Goal: Obtain resource: Obtain resource

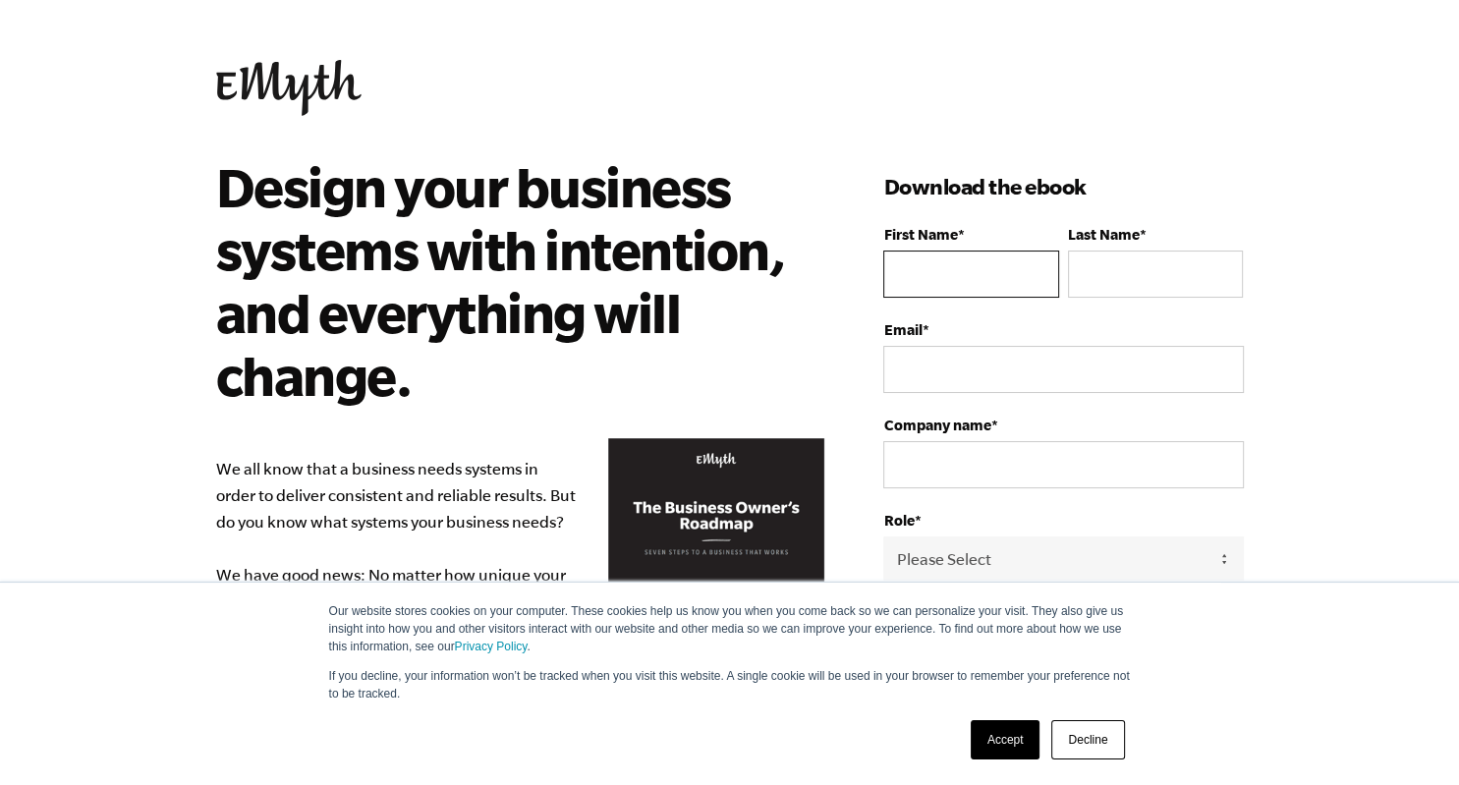
click at [949, 277] on input "First Name *" at bounding box center [970, 274] width 175 height 47
click at [980, 270] on input "First Name *" at bounding box center [970, 274] width 175 height 47
type input "[PERSON_NAME]"
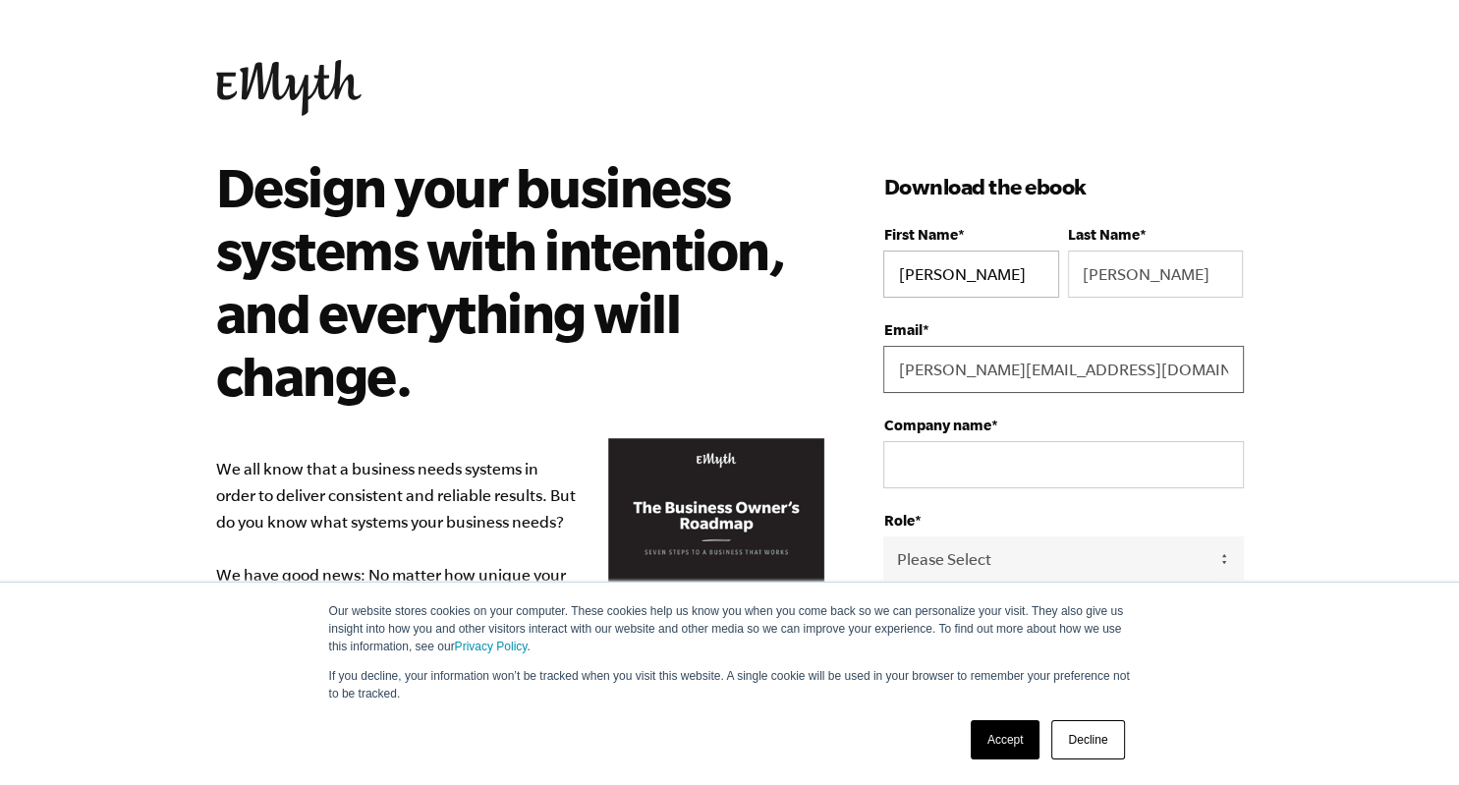
type input "[PERSON_NAME][EMAIL_ADDRESS][DOMAIN_NAME]"
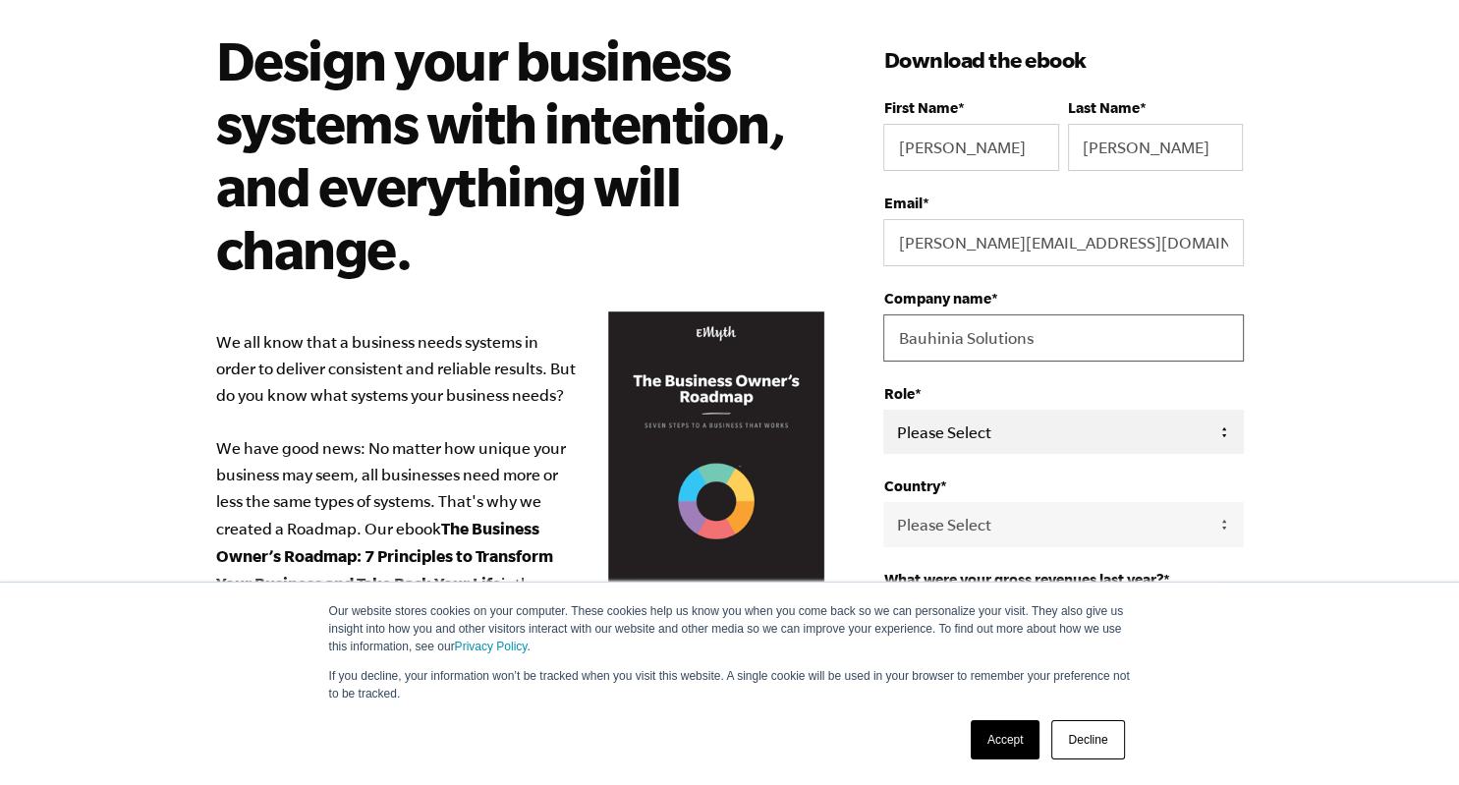
type input "Bauhinia Solutions"
click at [883, 410] on select "Please Select Owner Partner / Co-Owner Executive Employee / Other" at bounding box center [1063, 432] width 360 height 44
select select "Owner"
click option "Owner" at bounding box center [0, 0] width 0 height 0
click at [883, 502] on select "Please Select [GEOGRAPHIC_DATA] [GEOGRAPHIC_DATA] [GEOGRAPHIC_DATA] [GEOGRAPHIC…" at bounding box center [1063, 524] width 360 height 44
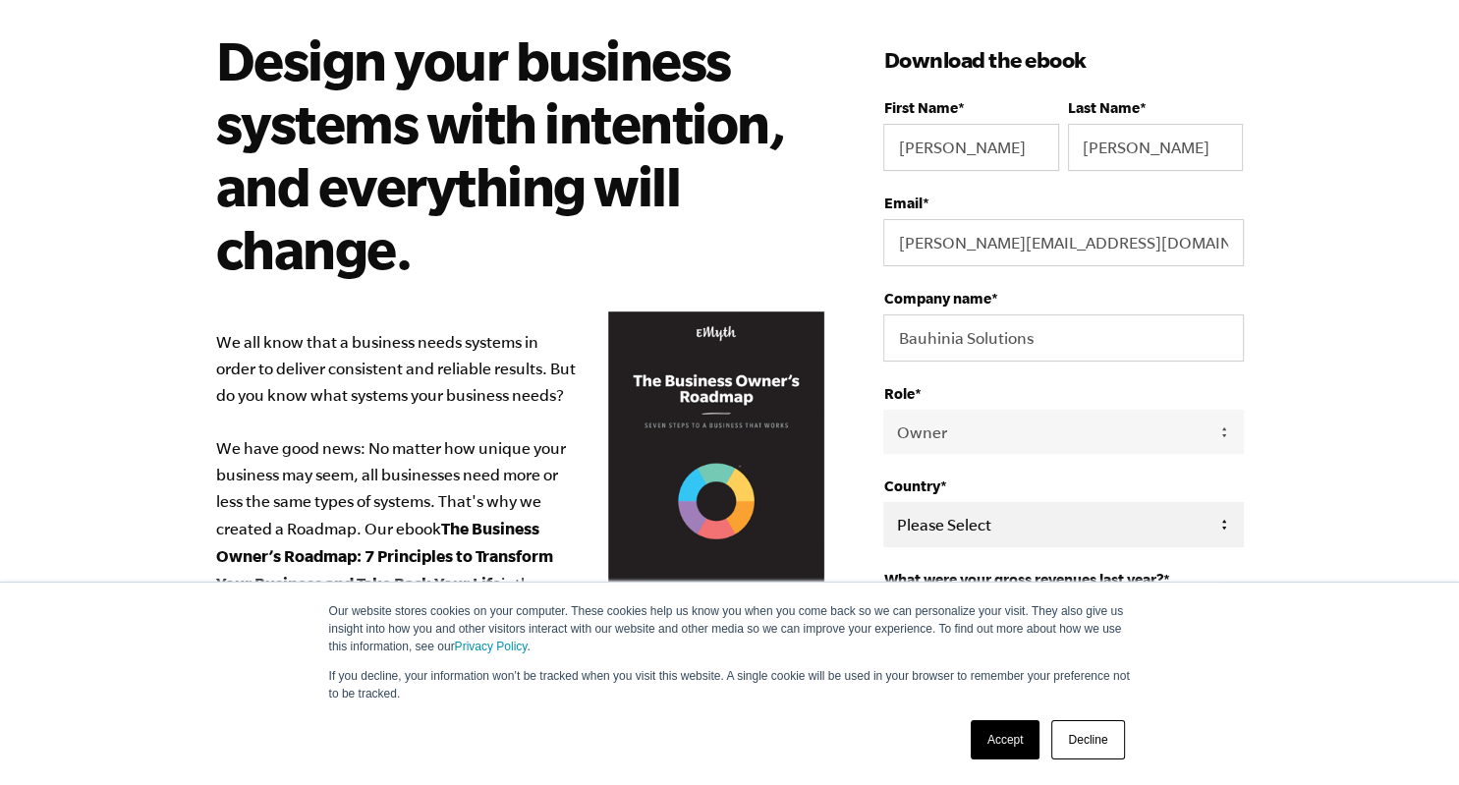
click option "Asia/[GEOGRAPHIC_DATA]" at bounding box center [0, 0] width 0 height 0
click at [883, 502] on select "Please Select [GEOGRAPHIC_DATA] [GEOGRAPHIC_DATA] [GEOGRAPHIC_DATA] [GEOGRAPHIC…" at bounding box center [1063, 524] width 360 height 44
select select "[GEOGRAPHIC_DATA]"
click option "[GEOGRAPHIC_DATA]" at bounding box center [0, 0] width 0 height 0
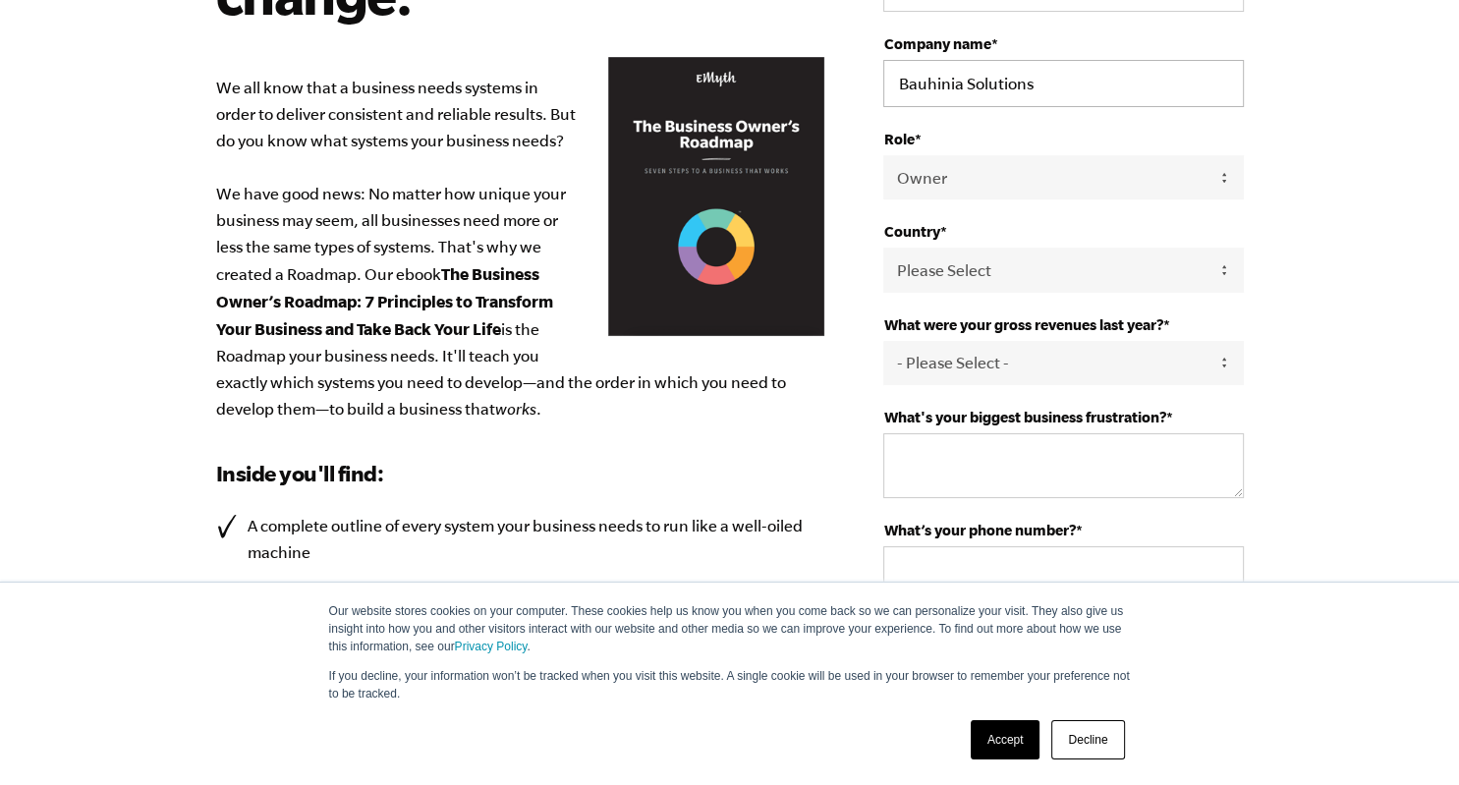
scroll to position [509, 0]
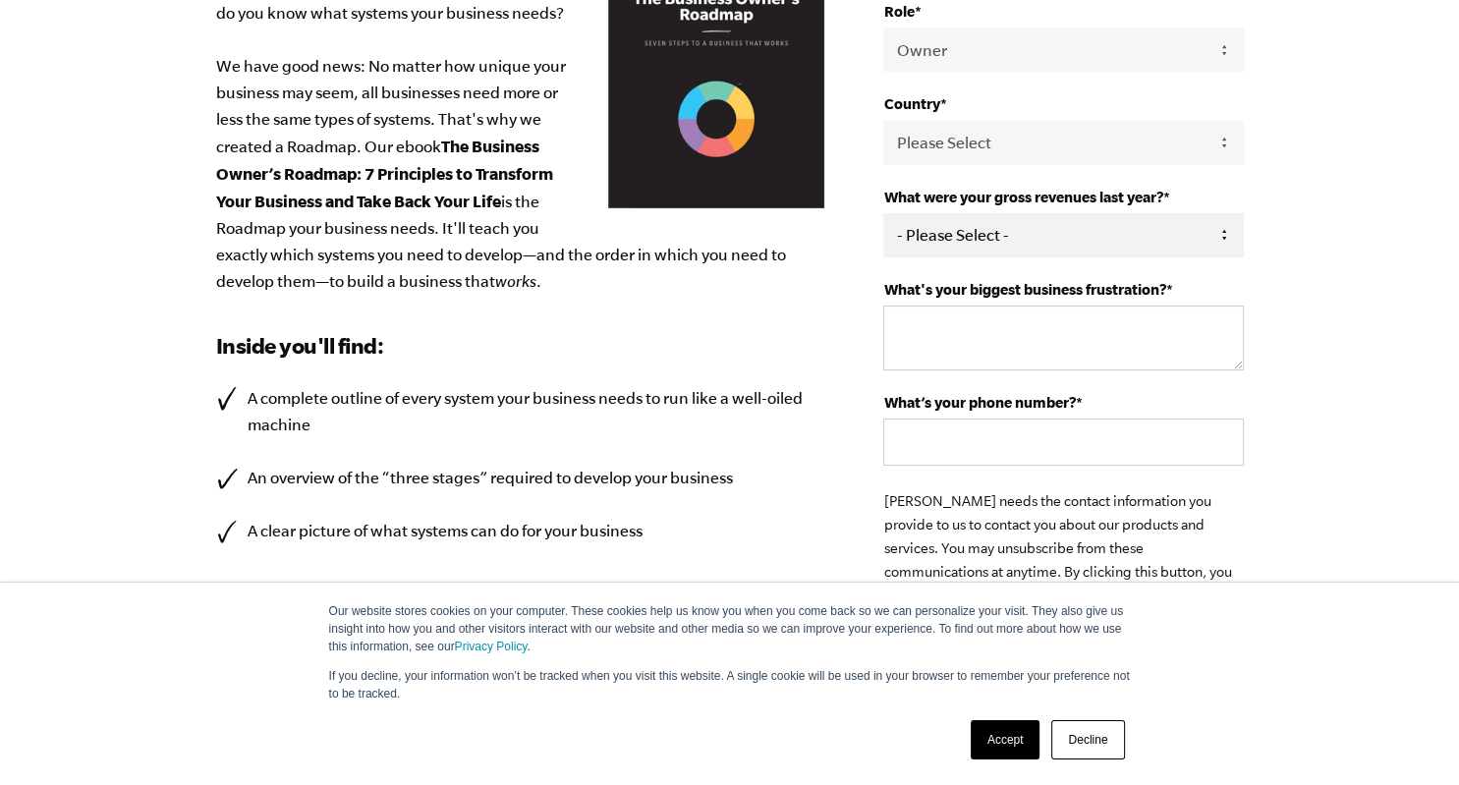
click at [883, 213] on select "- Please Select - 0-75K 76-150K 151-275K 276-500K 501-750K 751-1M 1-2.5M 2.5-5M…" at bounding box center [1063, 235] width 360 height 44
click at [989, 236] on select "- Please Select - 0-75K 76-150K 151-275K 276-500K 501-750K 751-1M 1-2.5M 2.5-5M…" at bounding box center [1063, 235] width 360 height 44
click at [883, 213] on select "- Please Select - 0-75K 76-150K 151-275K 276-500K 501-750K 751-1M 1-2.5M 2.5-5M…" at bounding box center [1063, 235] width 360 height 44
select select "276-500K"
click option "276-500K" at bounding box center [0, 0] width 0 height 0
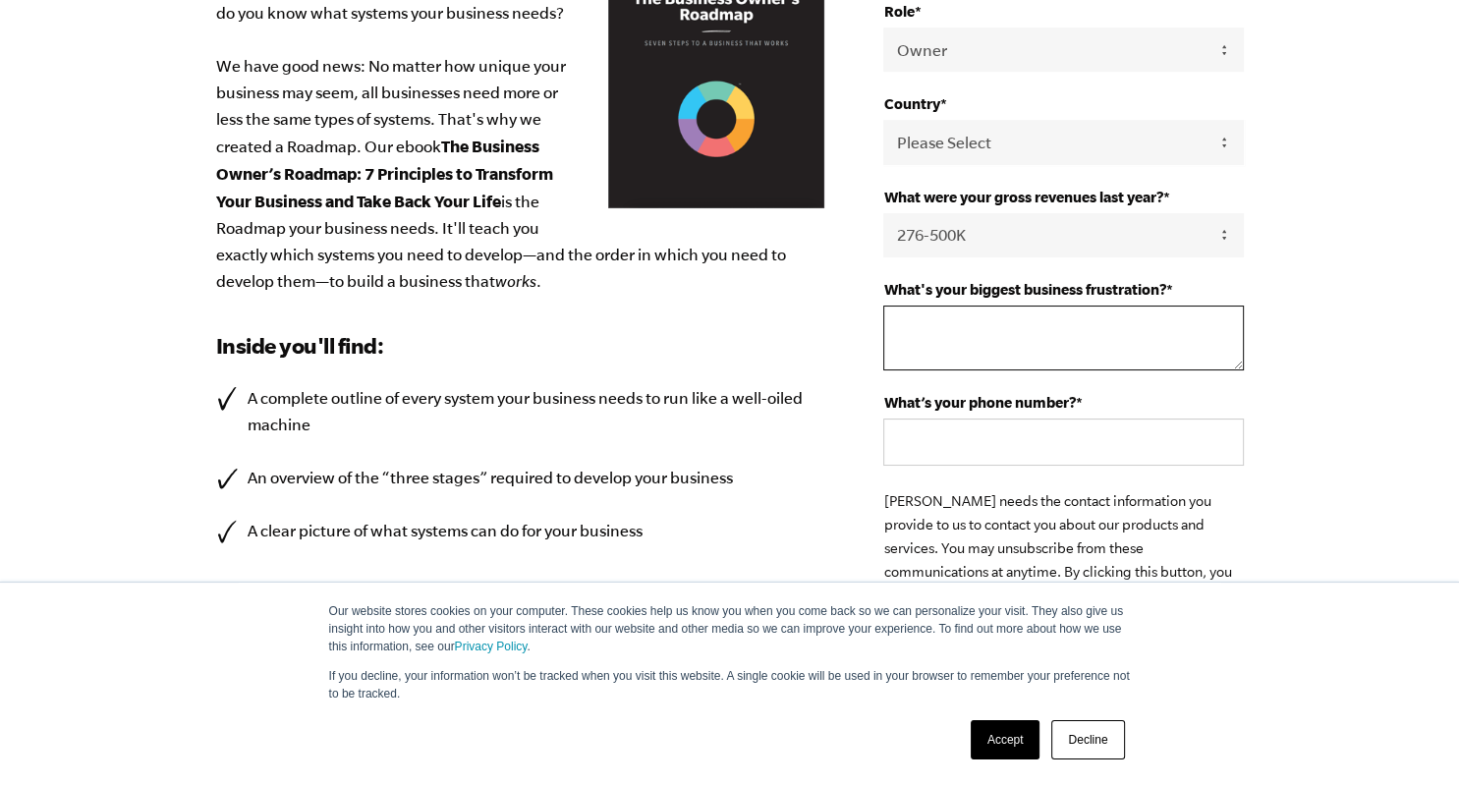
click at [953, 342] on textarea "What's your biggest business frustration? *" at bounding box center [1063, 338] width 360 height 65
type textarea "Expanding"
type textarea "A"
type textarea "Time to evolve the business"
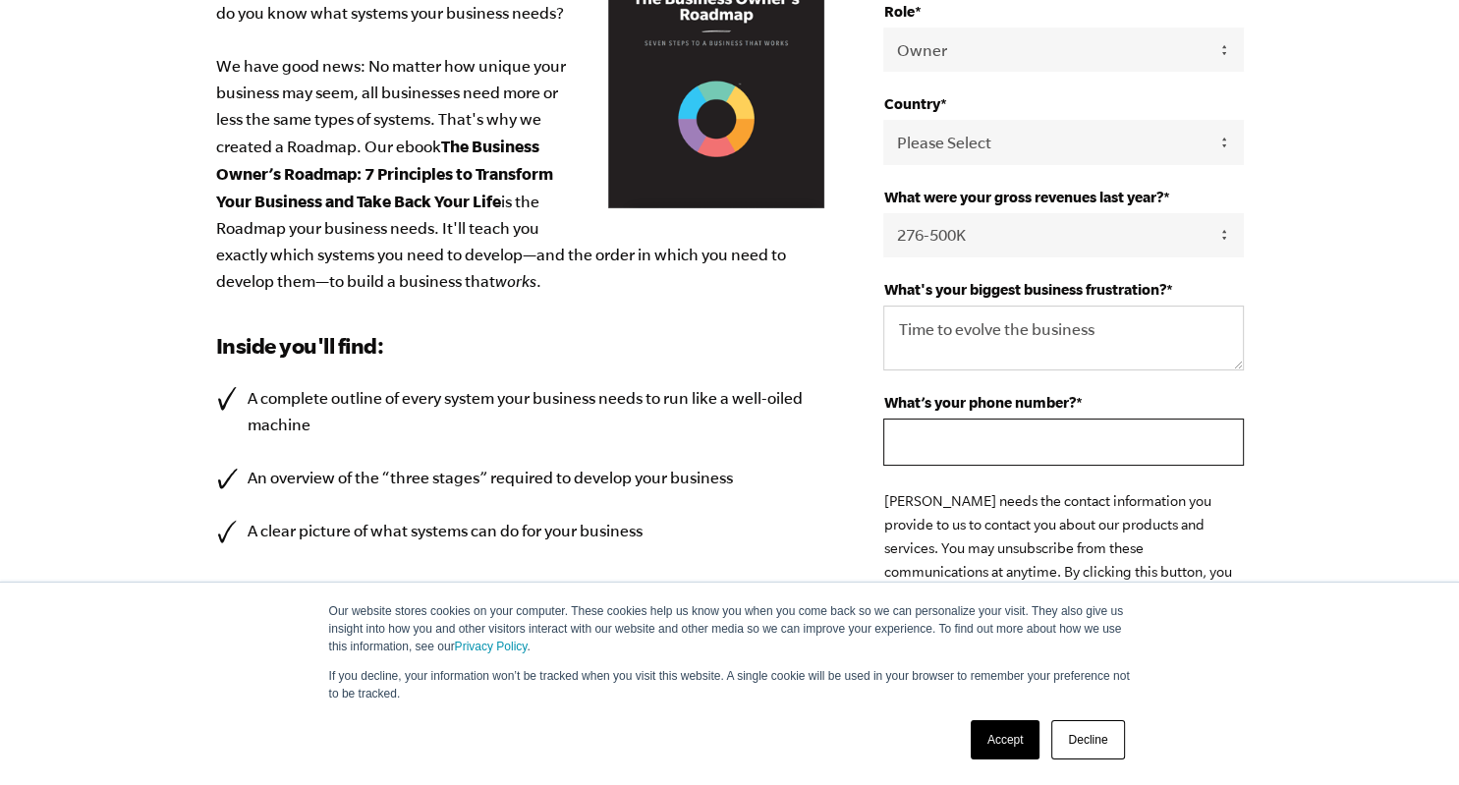
click at [1025, 458] on input "What’s your phone number? *" at bounding box center [1063, 442] width 360 height 47
type input "3"
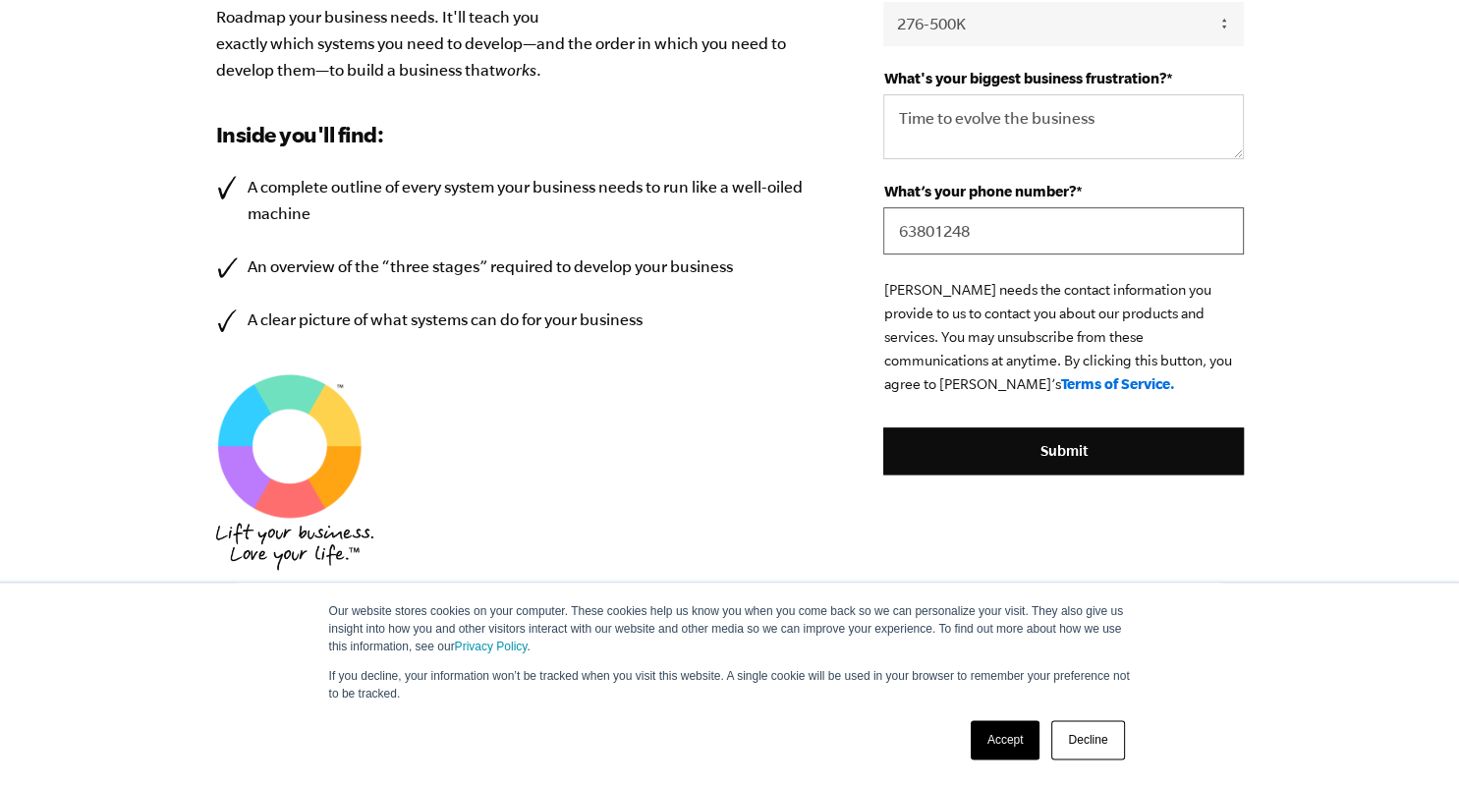
scroll to position [763, 0]
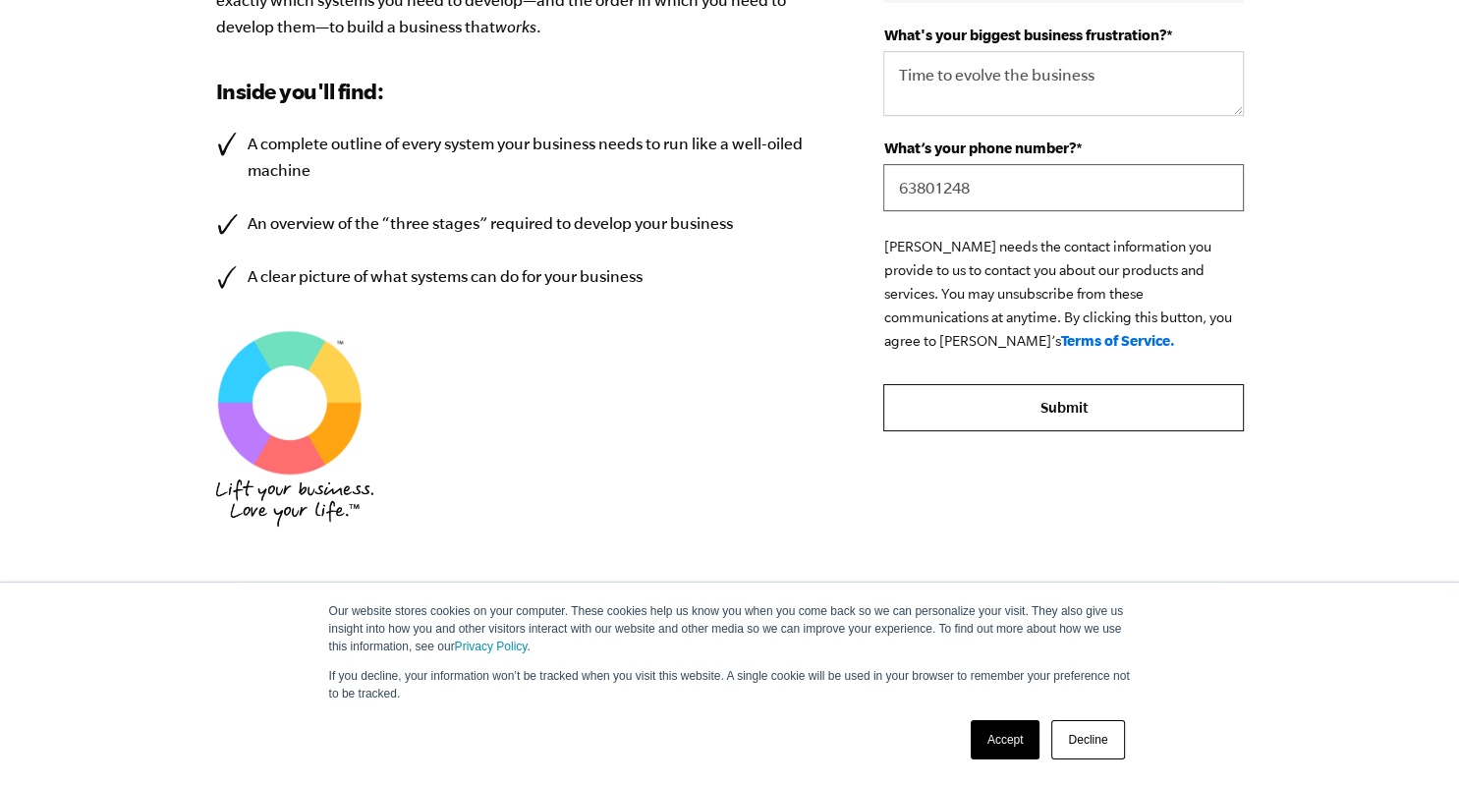
type input "63801248"
click at [1042, 417] on input "Submit" at bounding box center [1063, 407] width 360 height 47
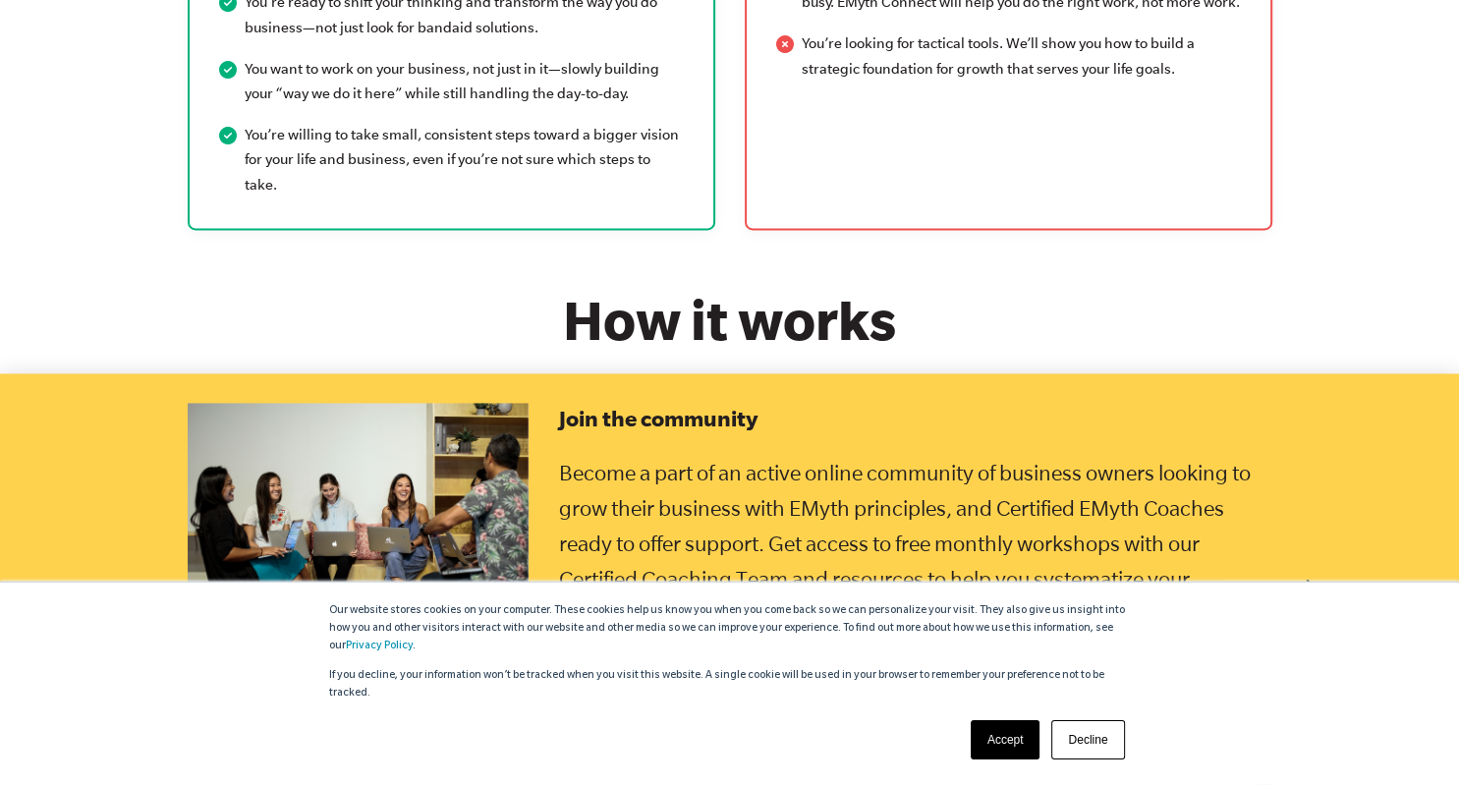
scroll to position [3055, 0]
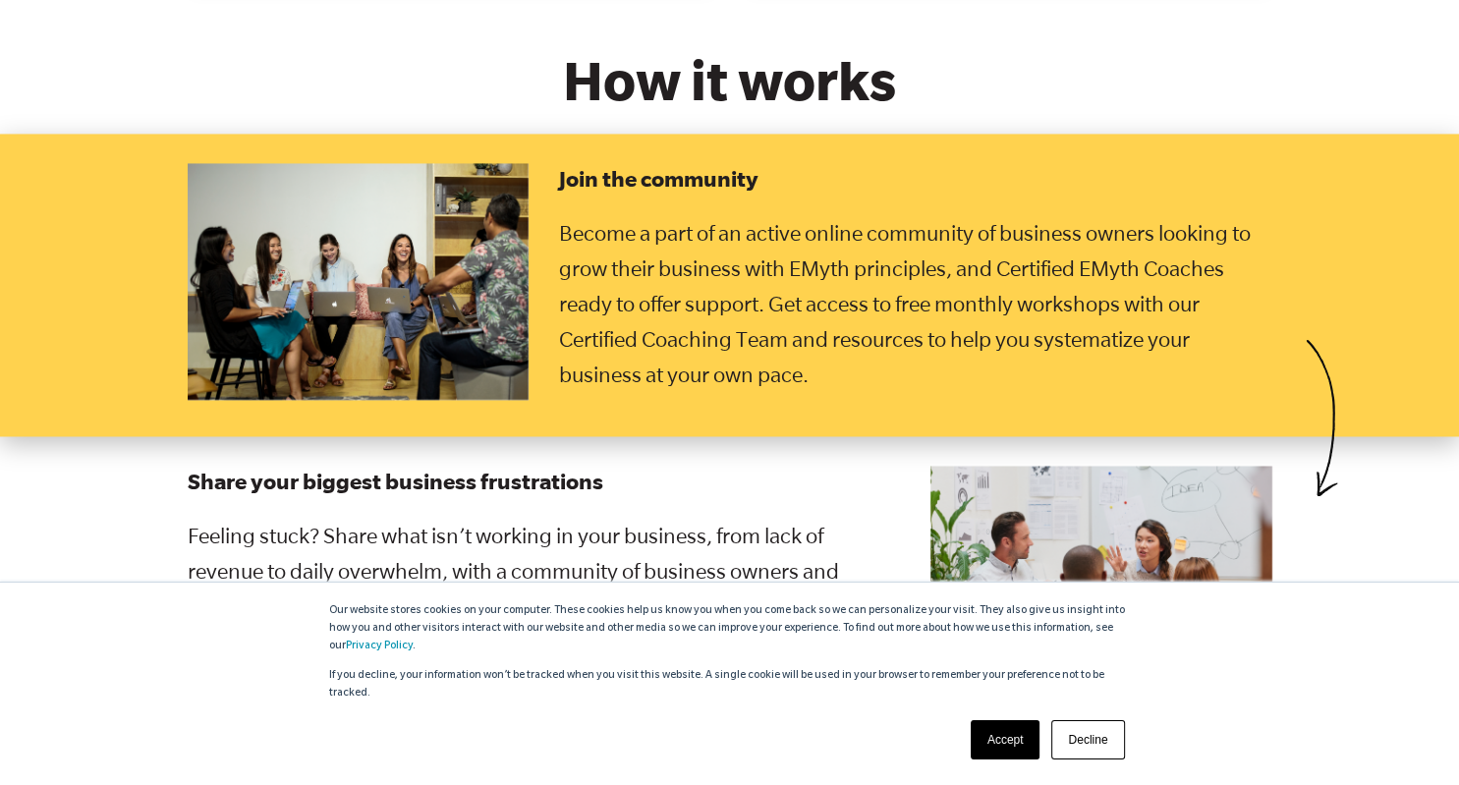
click at [1084, 739] on link "Decline" at bounding box center [1087, 739] width 73 height 39
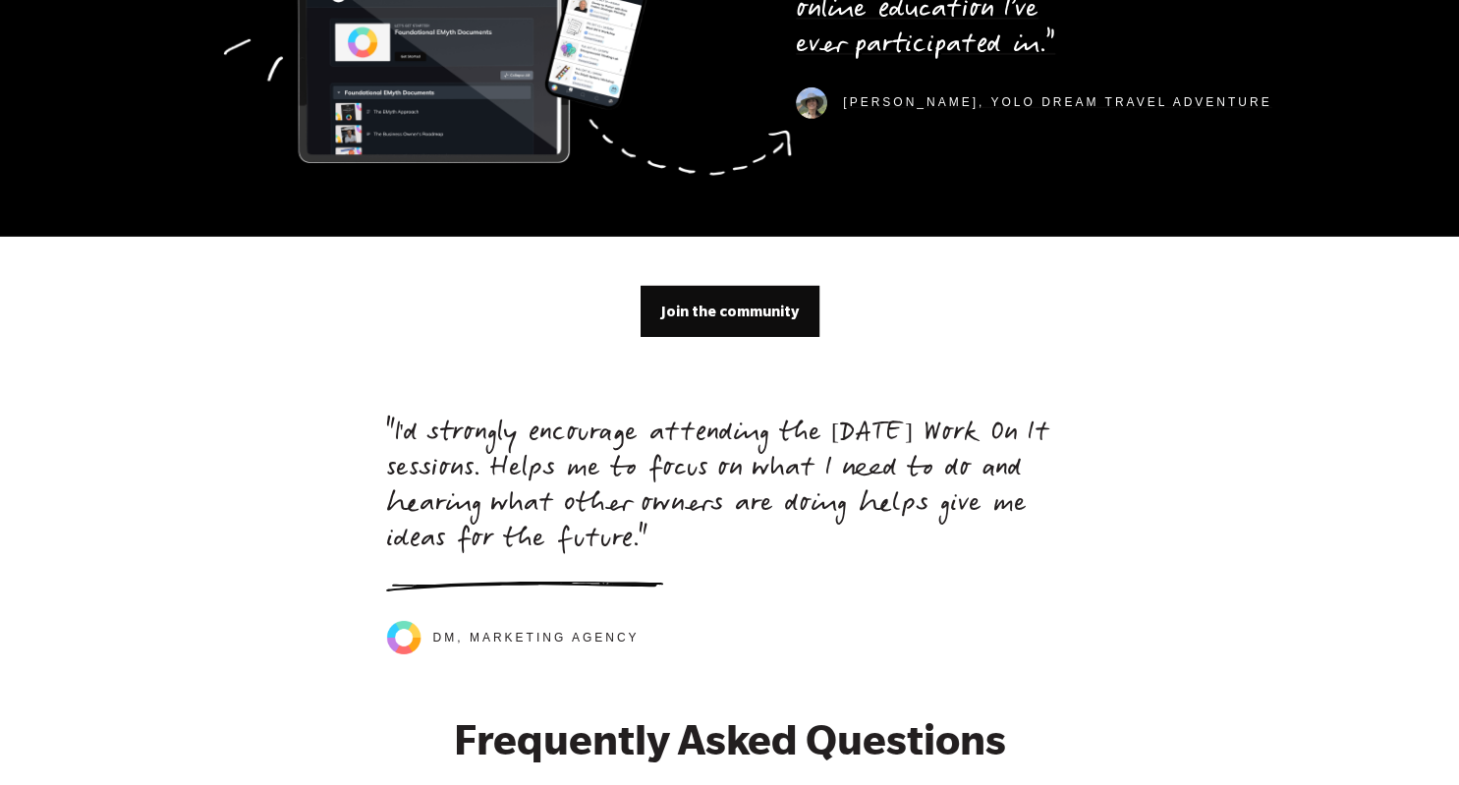
scroll to position [6747, 0]
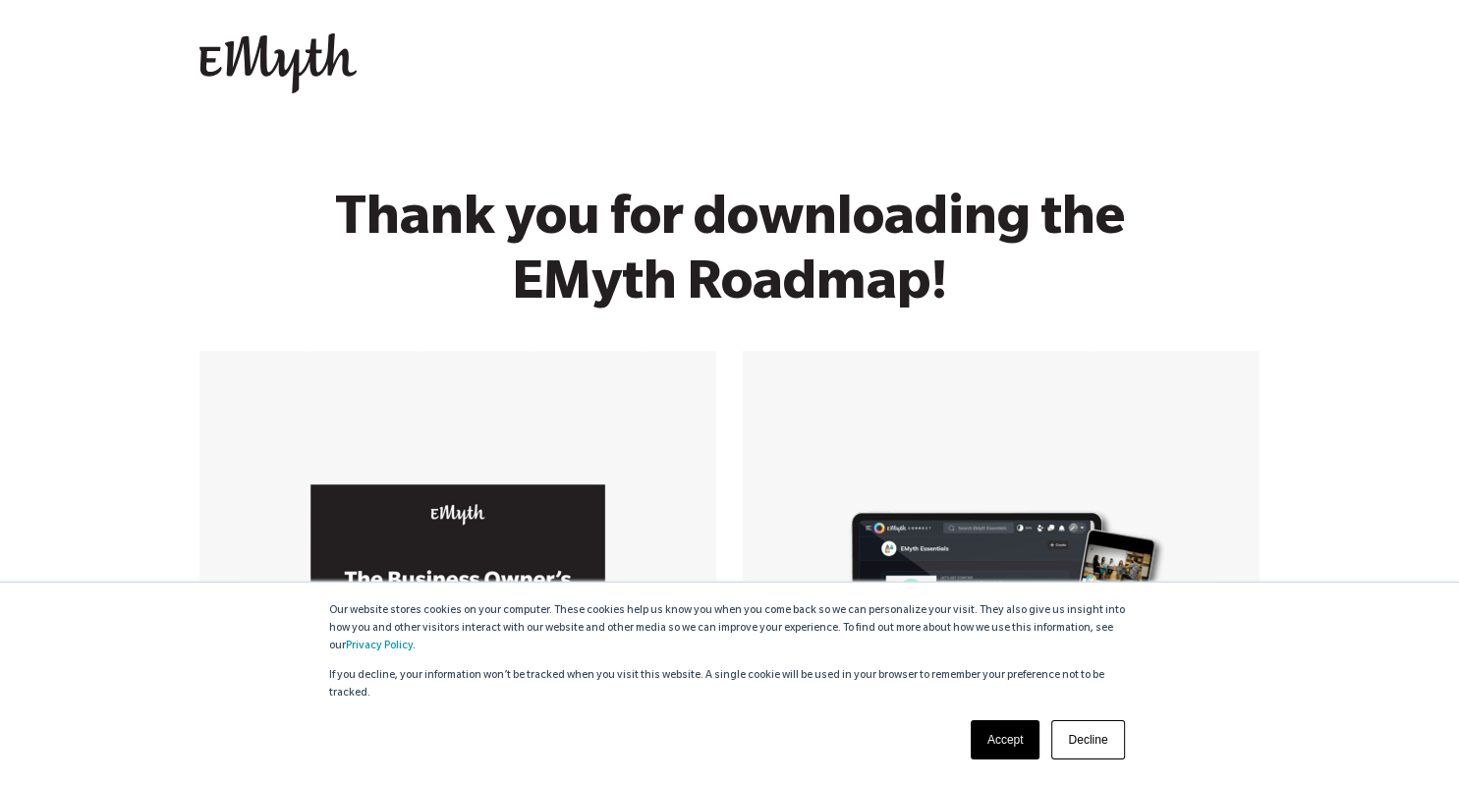
click at [1098, 723] on link "Decline" at bounding box center [1087, 739] width 73 height 39
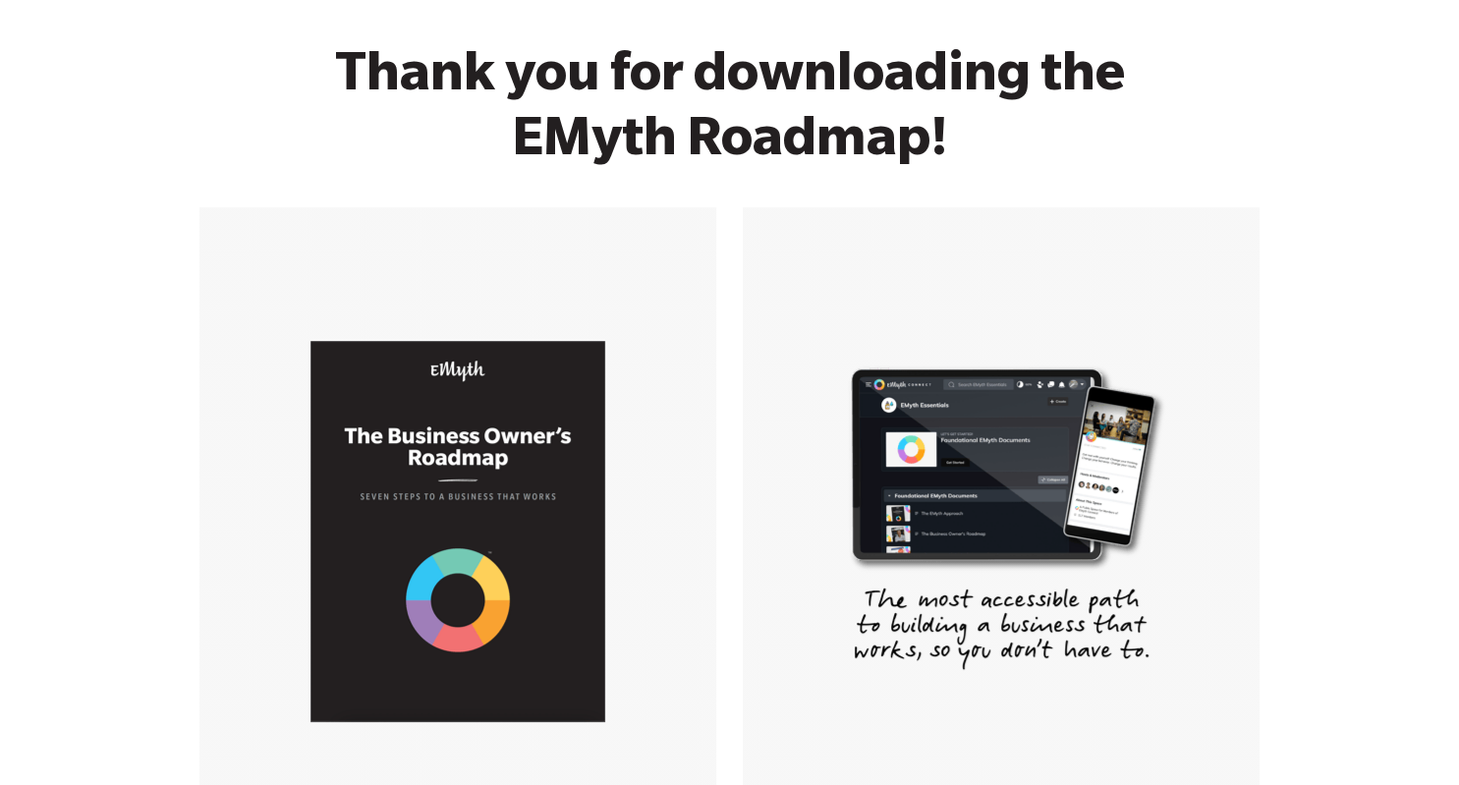
scroll to position [381, 0]
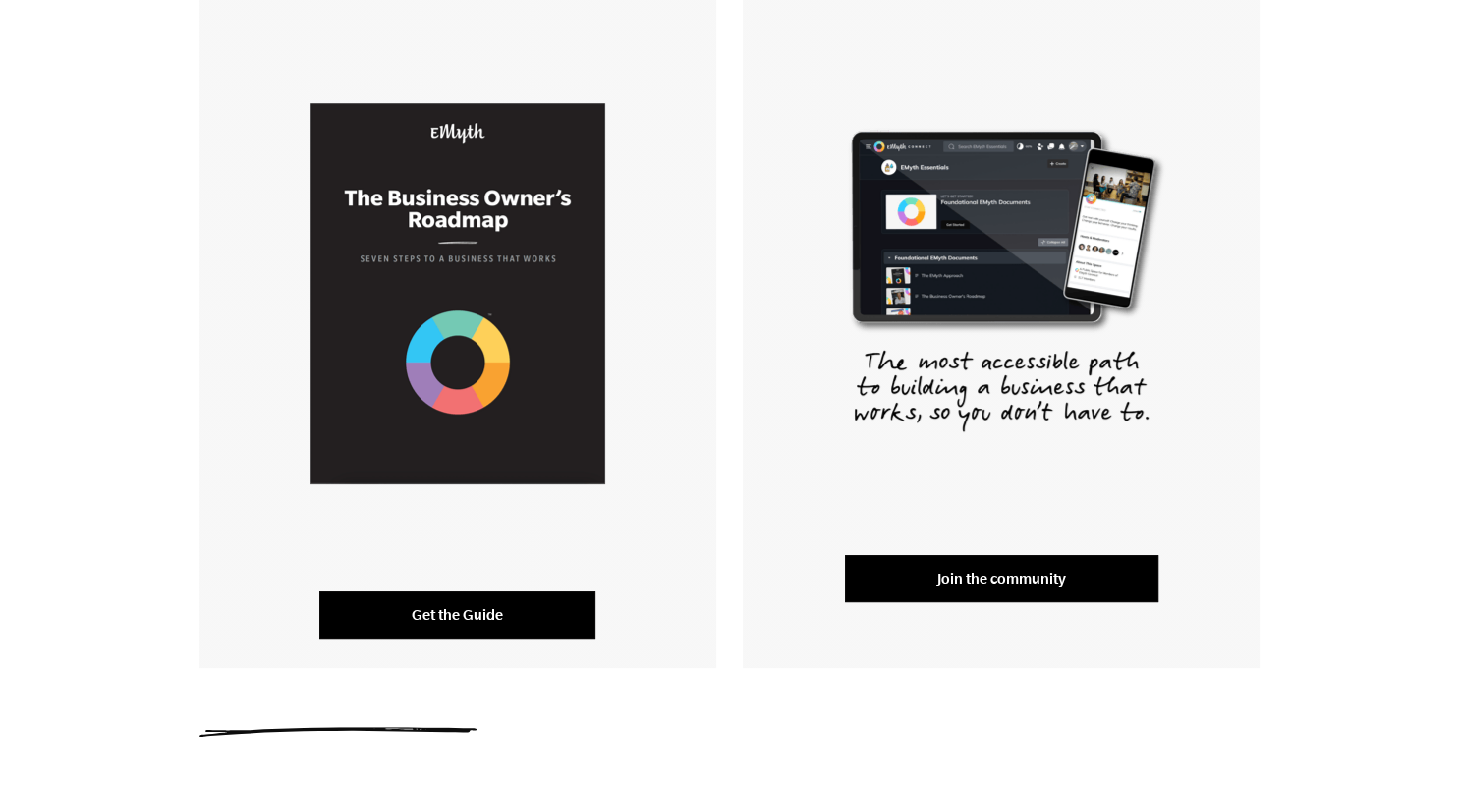
click at [468, 620] on link "Get the Guide" at bounding box center [457, 614] width 276 height 47
